Goal: Task Accomplishment & Management: Manage account settings

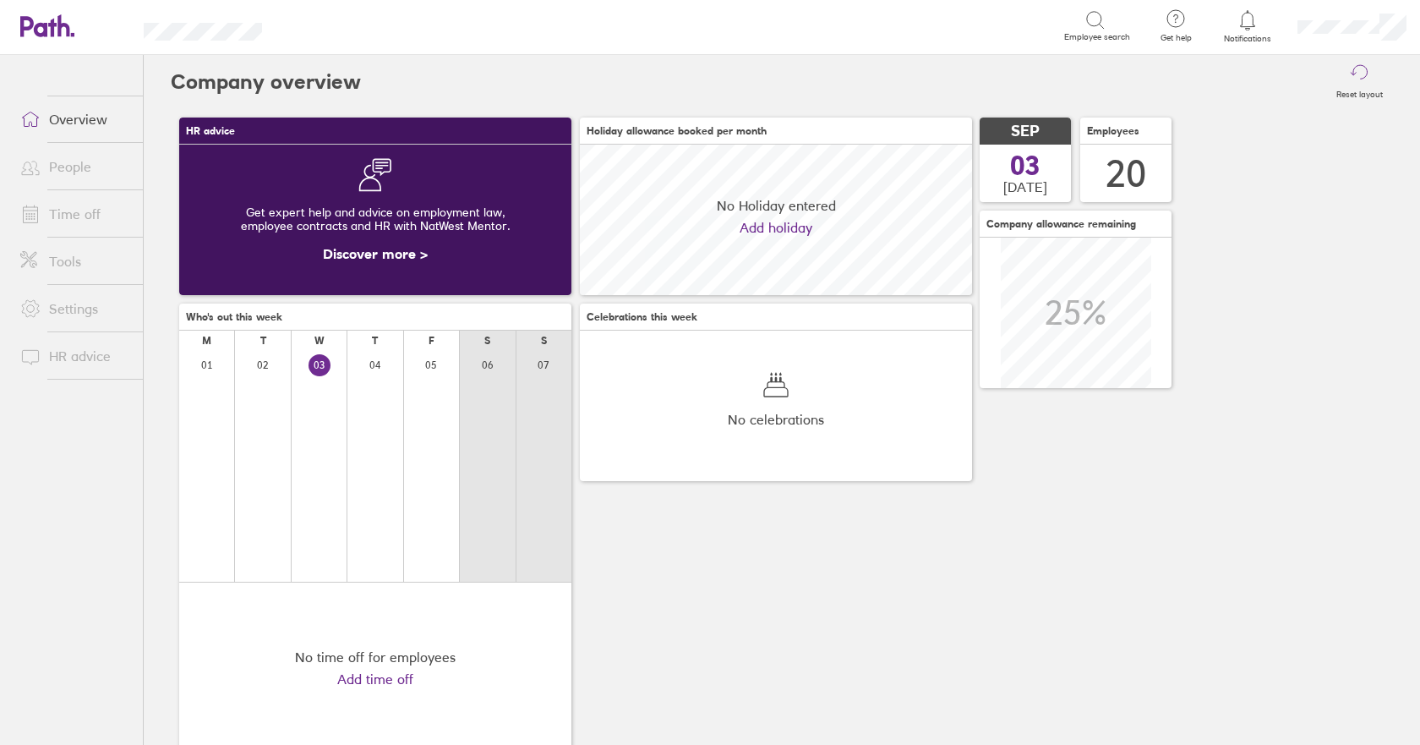
scroll to position [150, 392]
click at [93, 211] on ul "Overview People Time off Tools Settings HR advice" at bounding box center [71, 372] width 143 height 634
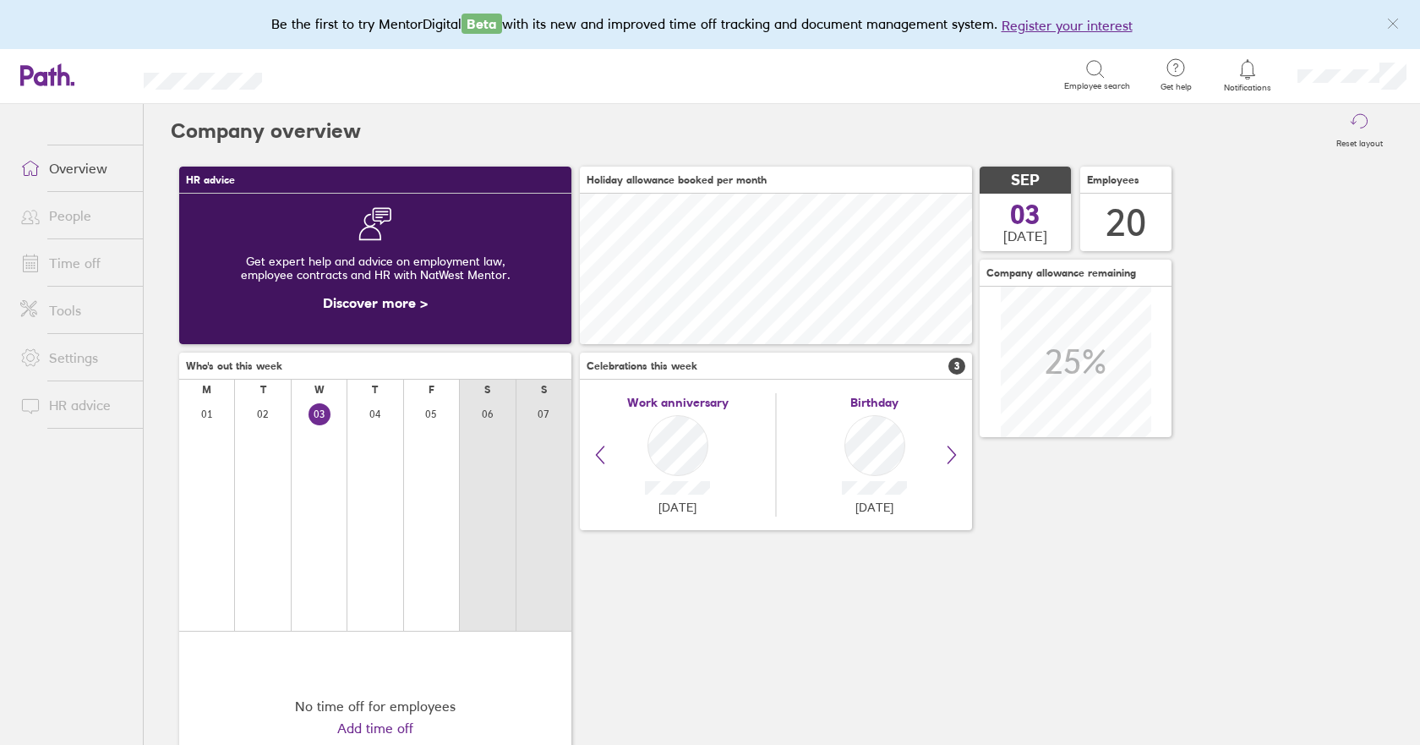
click at [76, 269] on link "Time off" at bounding box center [75, 263] width 136 height 34
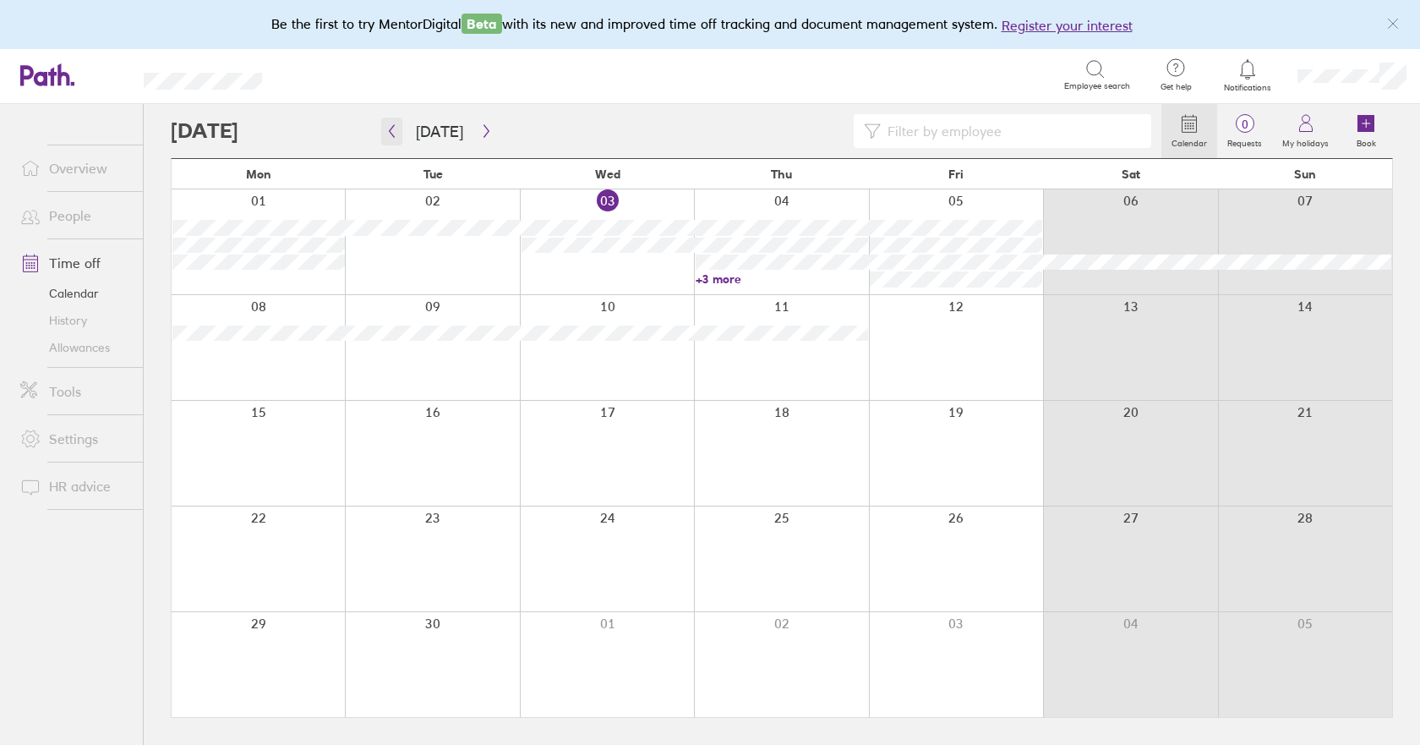
click at [393, 127] on icon "button" at bounding box center [392, 131] width 5 height 13
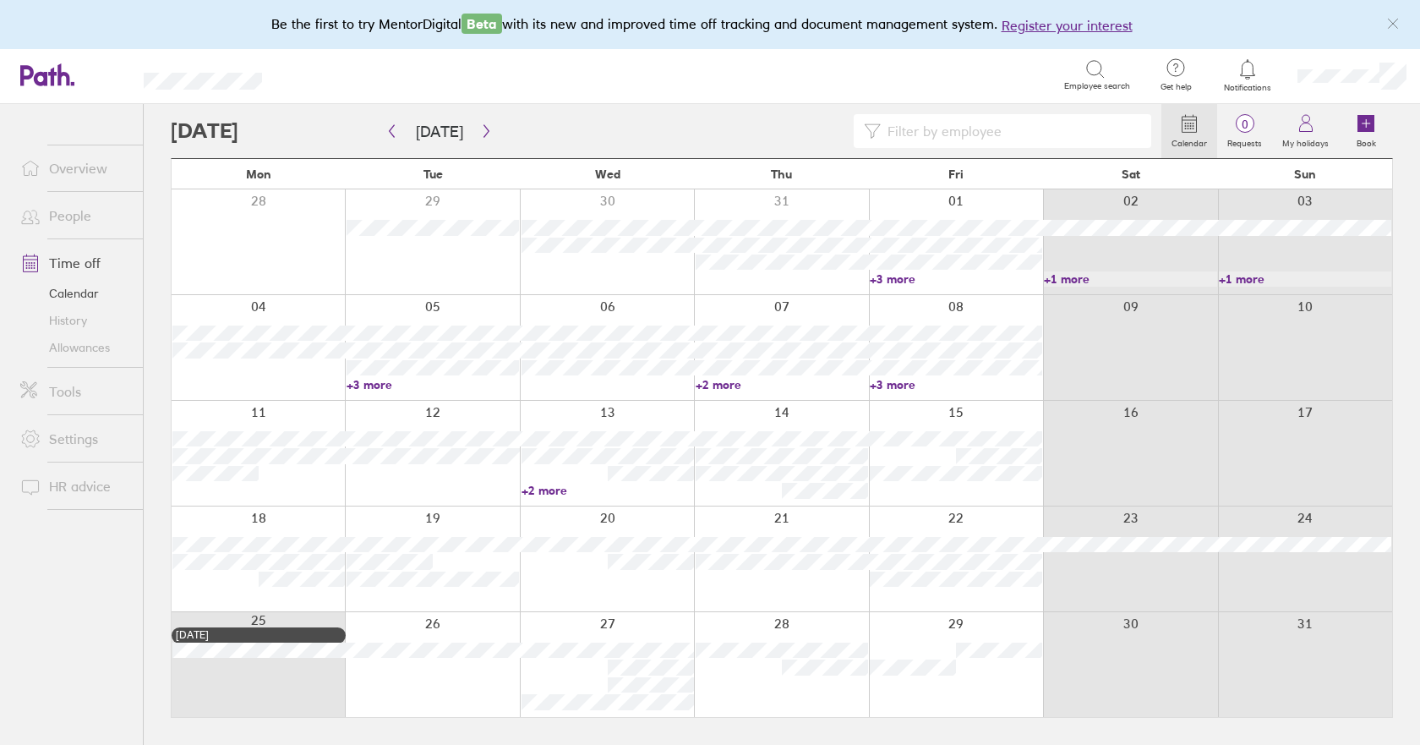
click at [893, 281] on link "+3 more" at bounding box center [956, 278] width 172 height 15
click at [366, 387] on link "+3 more" at bounding box center [433, 384] width 172 height 15
click at [740, 386] on link "+2 more" at bounding box center [782, 384] width 172 height 15
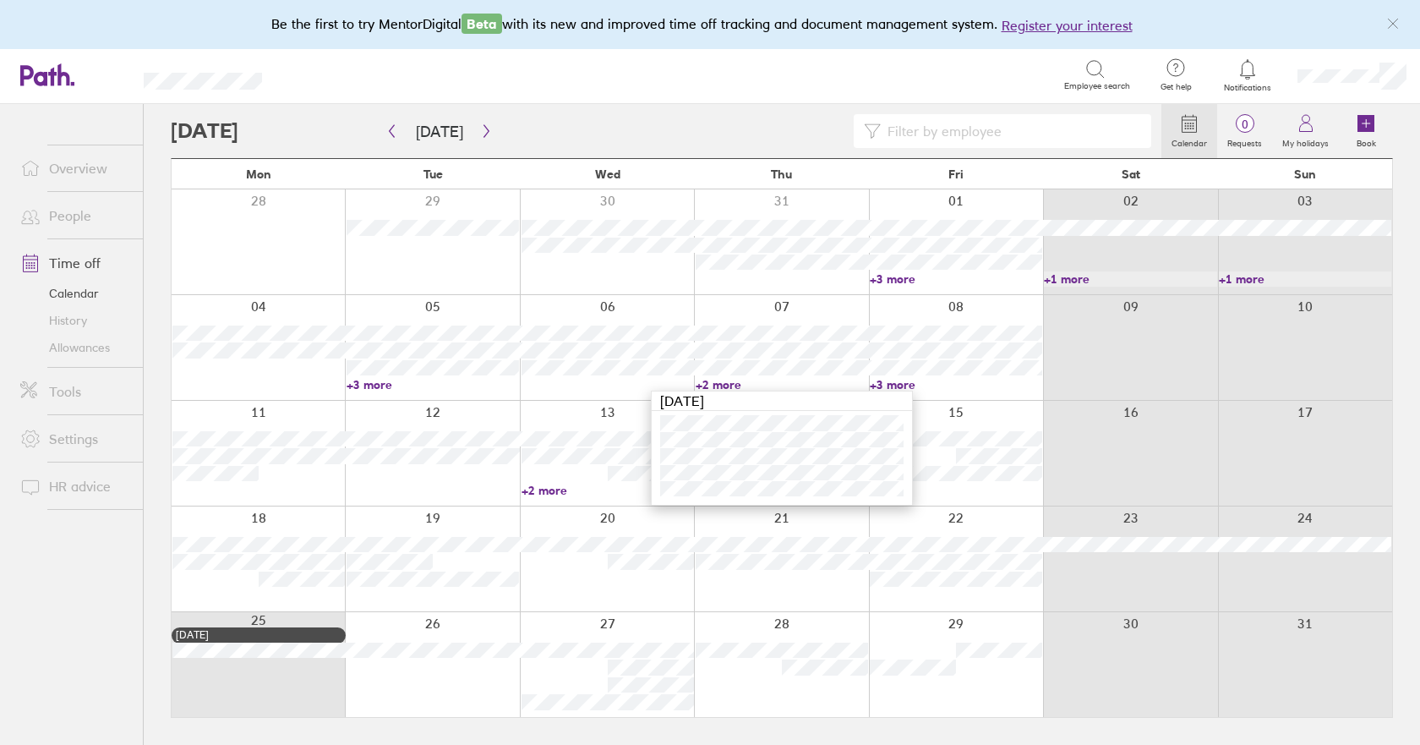
click at [907, 381] on link "+3 more" at bounding box center [956, 384] width 172 height 15
click at [908, 381] on link "+3 more" at bounding box center [956, 384] width 172 height 15
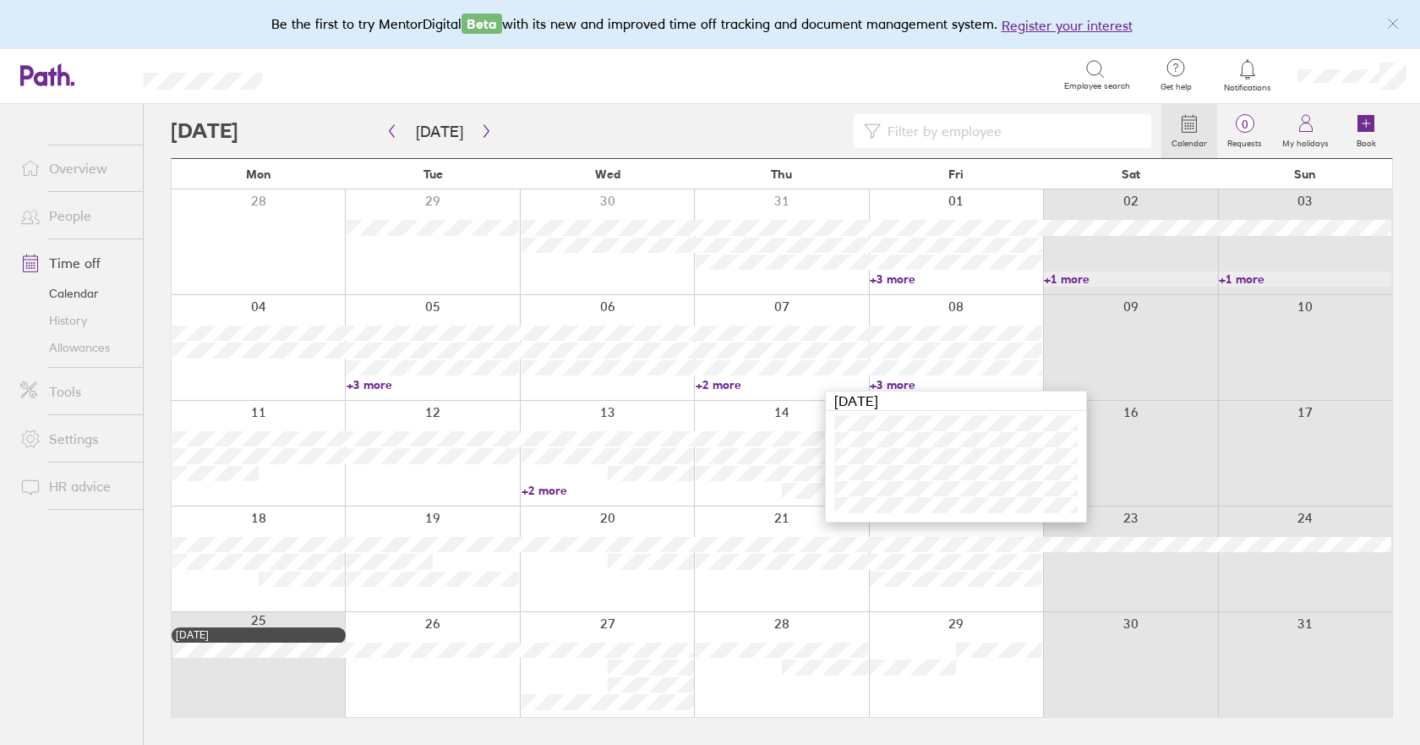
click at [554, 489] on link "+2 more" at bounding box center [608, 490] width 172 height 15
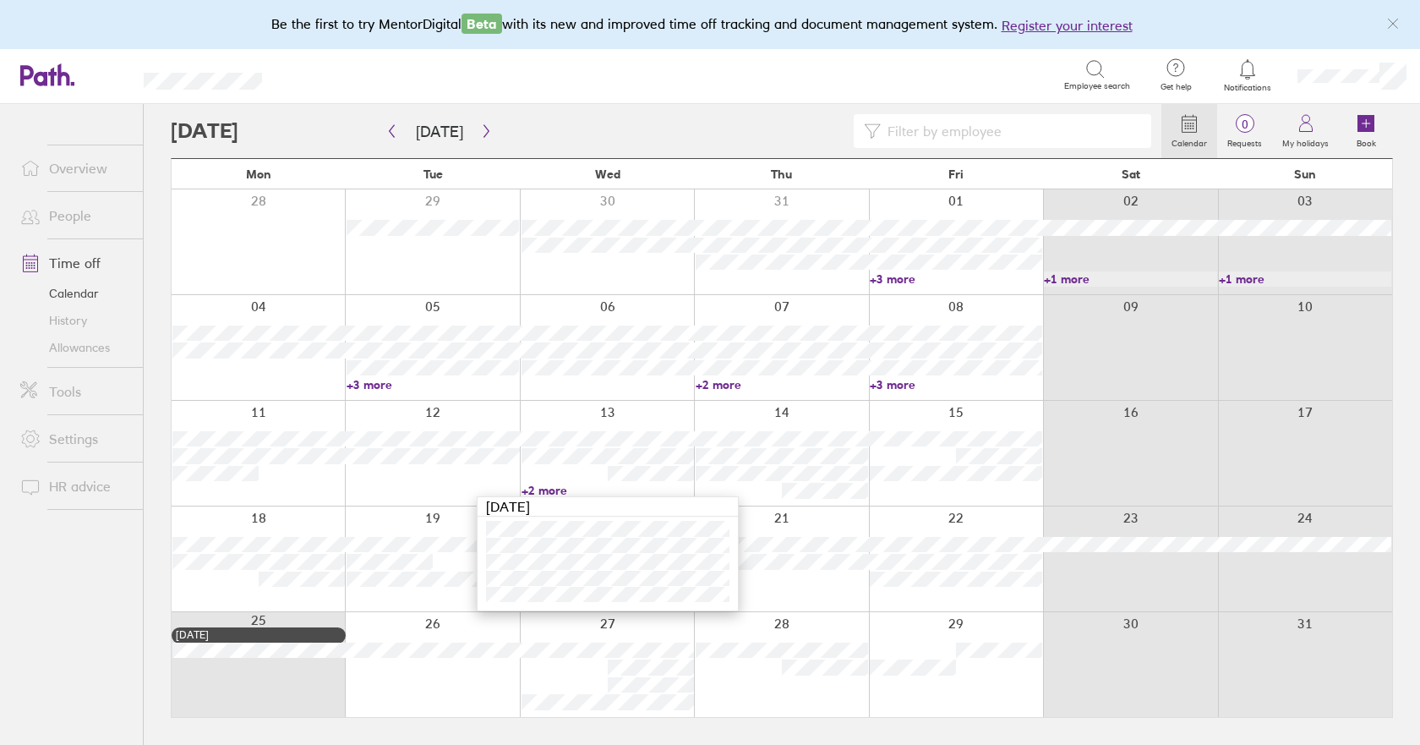
click at [802, 596] on div at bounding box center [781, 558] width 174 height 105
